Goal: Transaction & Acquisition: Subscribe to service/newsletter

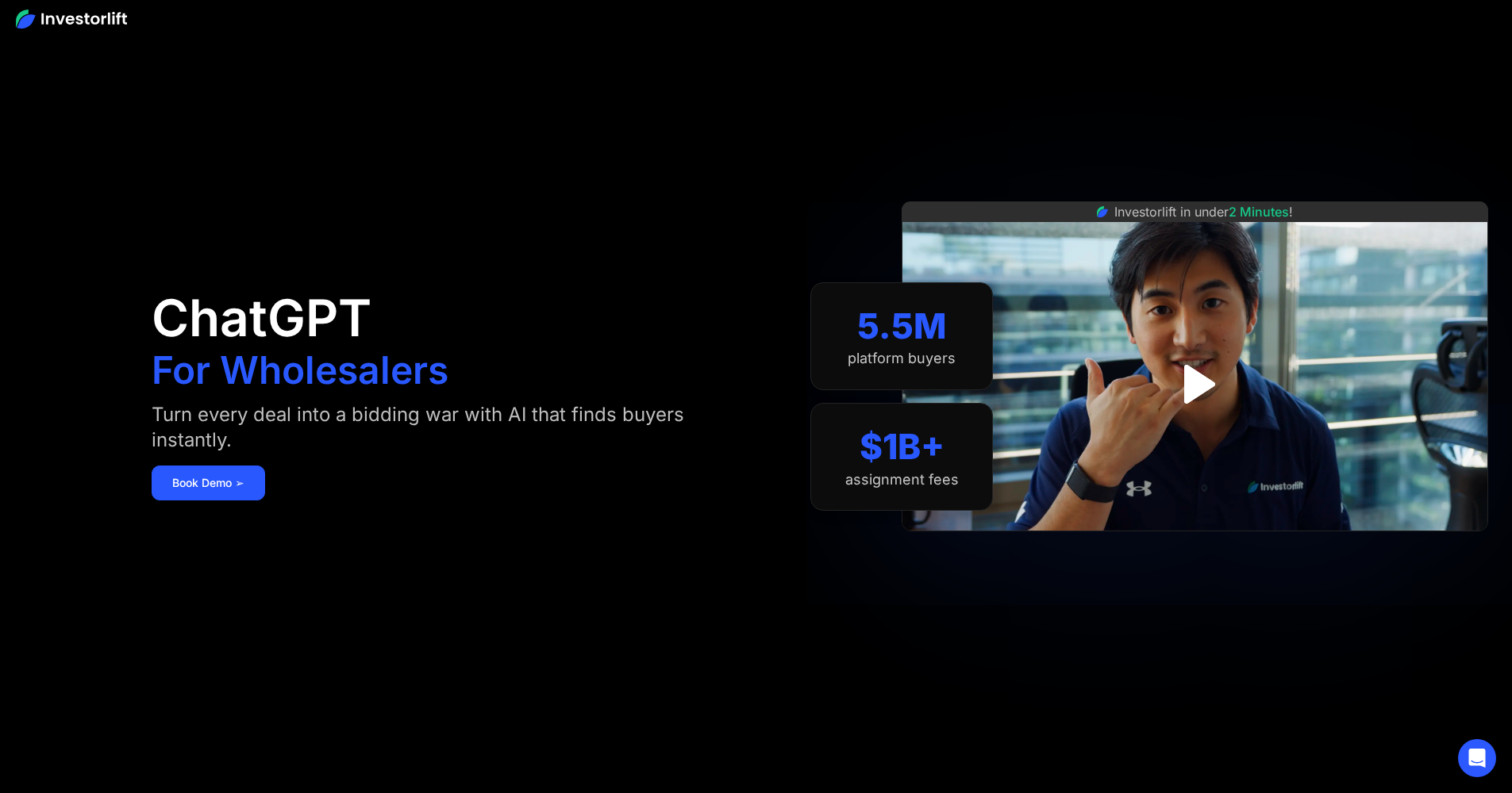
click at [972, 617] on section "5.5M platform buyers $1B+ assignment fees" at bounding box center [901, 396] width 182 height 698
click at [499, 208] on div "ChatGPT For Wholesalers Turn every deal into a bidding war with AI that finds b…" at bounding box center [453, 396] width 604 height 698
click at [243, 473] on link "Book Demo ➢" at bounding box center [208, 483] width 113 height 34
click at [104, 11] on img at bounding box center [71, 18] width 111 height 19
click at [103, 15] on img at bounding box center [71, 18] width 111 height 19
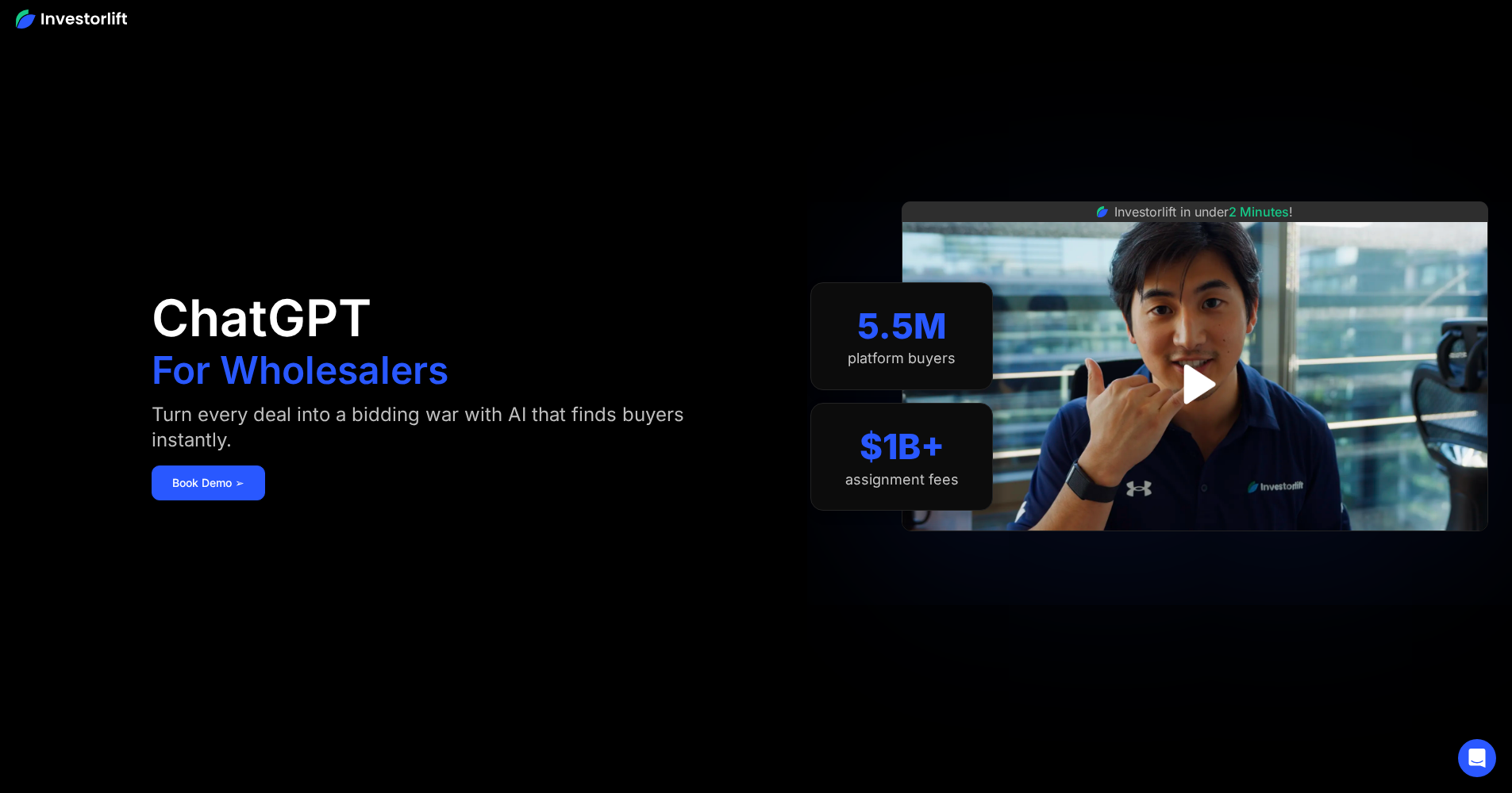
click at [21, 20] on img at bounding box center [71, 18] width 111 height 19
click at [22, 21] on img at bounding box center [71, 18] width 111 height 19
click at [221, 487] on link "Book Demo ➢" at bounding box center [208, 483] width 113 height 34
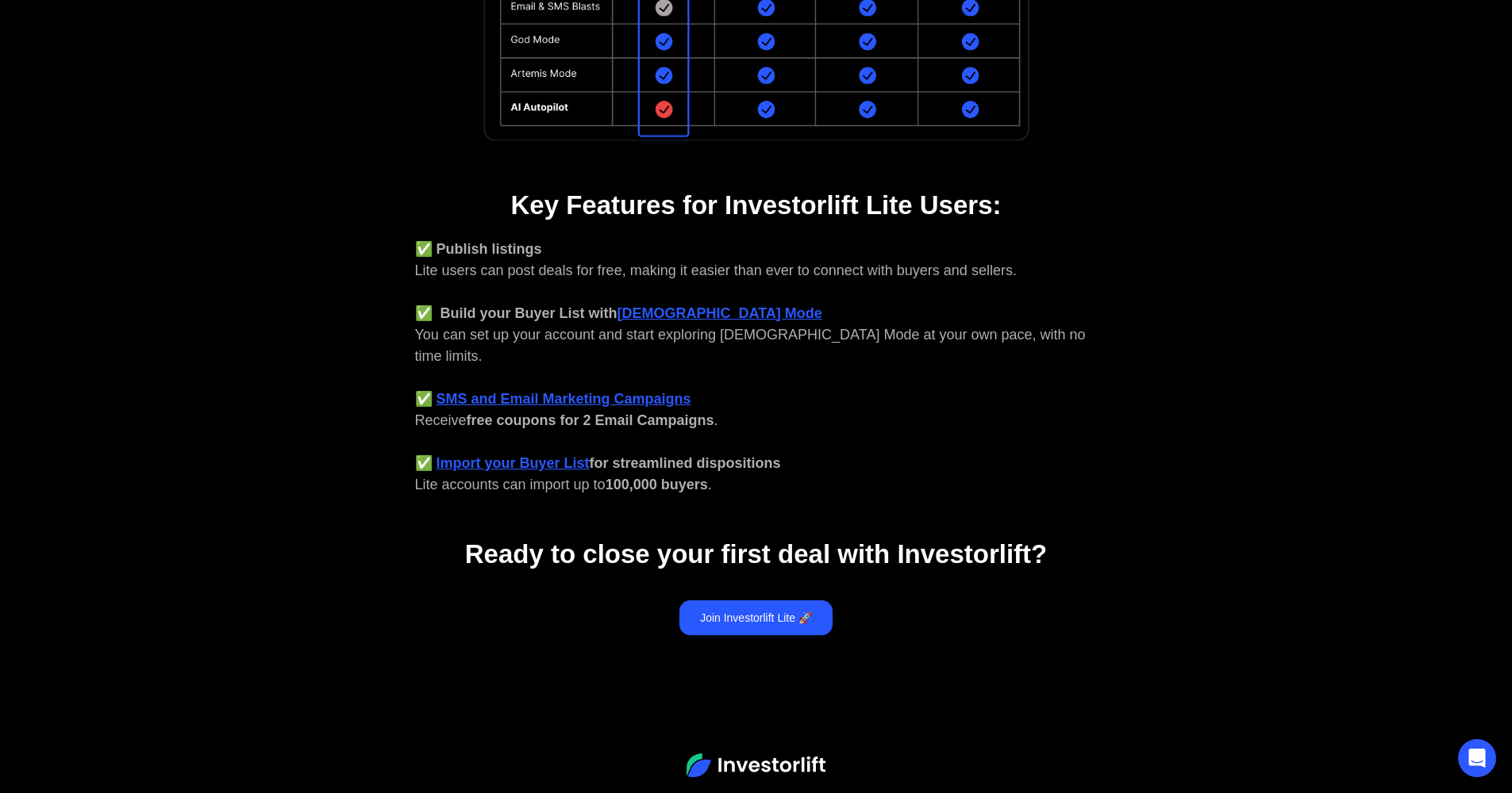
scroll to position [524, 0]
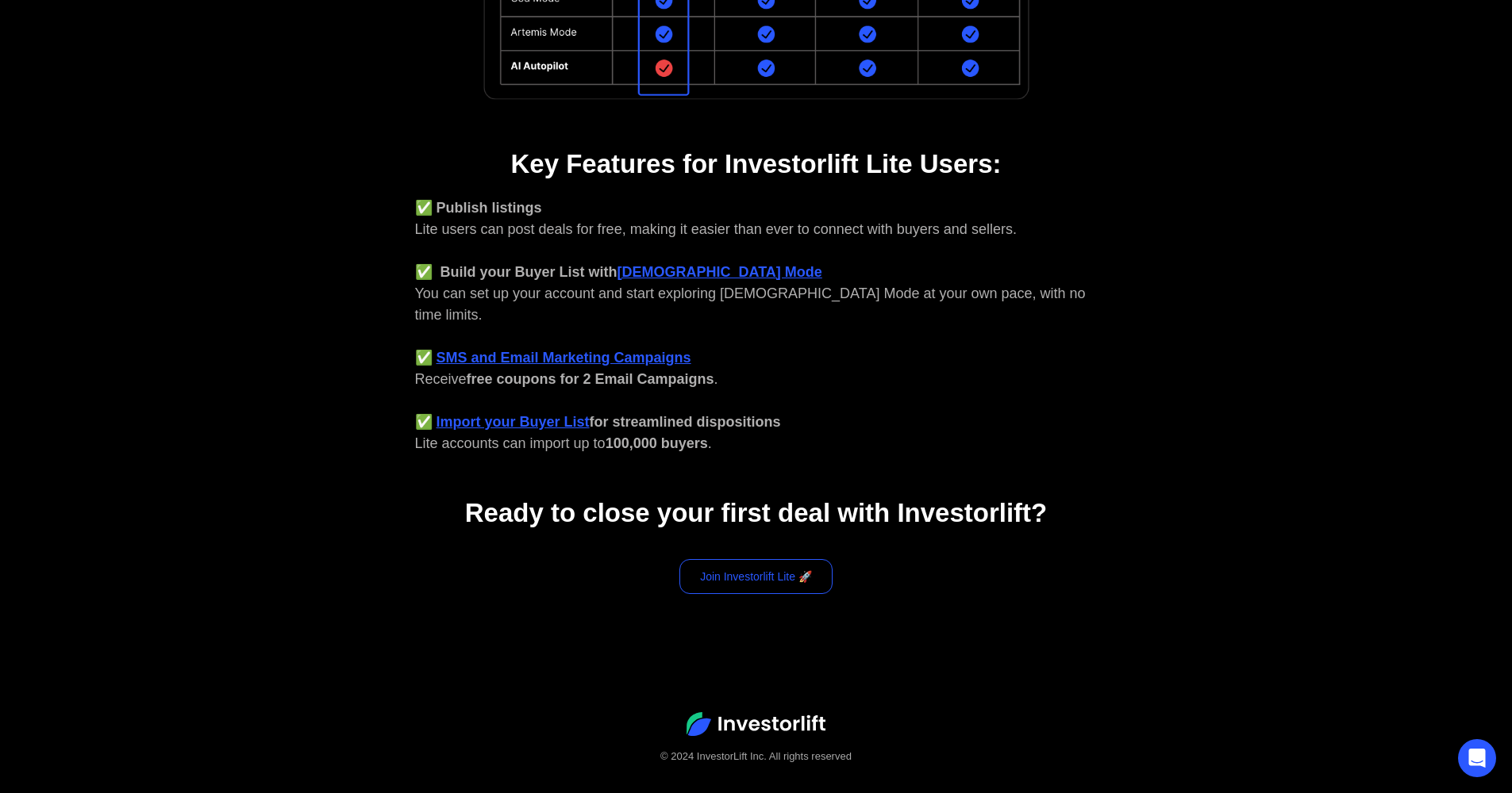
click at [722, 562] on link "Join Investorlift Lite 🚀" at bounding box center [755, 576] width 153 height 34
